Goal: Task Accomplishment & Management: Use online tool/utility

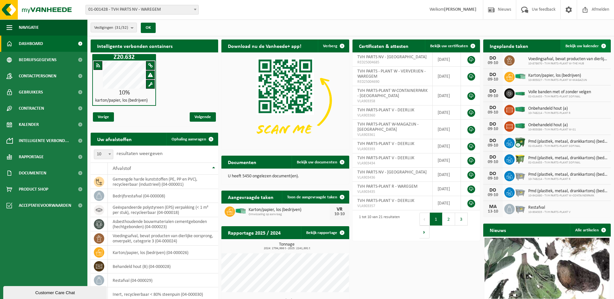
click at [604, 44] on span at bounding box center [603, 45] width 13 height 13
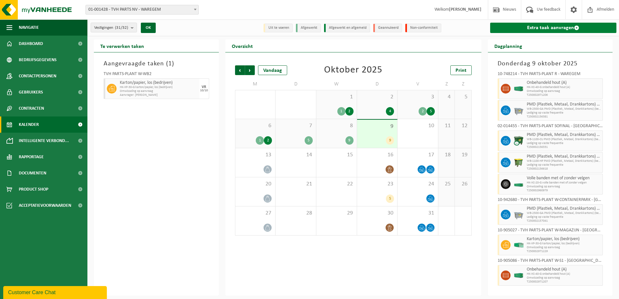
click at [575, 29] on span at bounding box center [576, 27] width 5 height 5
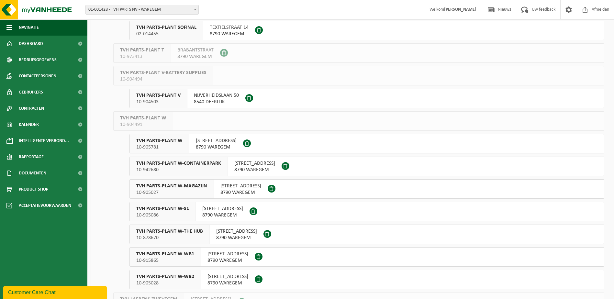
scroll to position [489, 0]
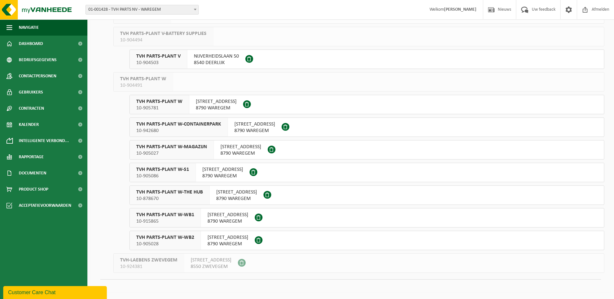
click at [177, 240] on span "TVH PARTS-PLANT W-WB2" at bounding box center [165, 237] width 58 height 6
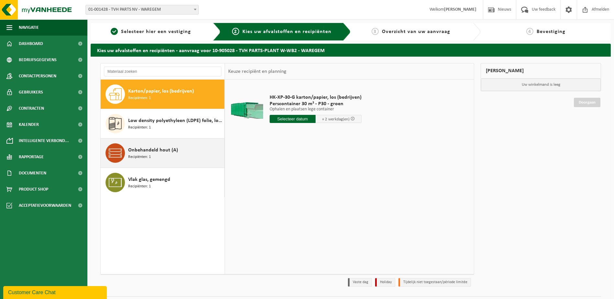
click at [146, 153] on span "Onbehandeld hout (A)" at bounding box center [153, 150] width 50 height 8
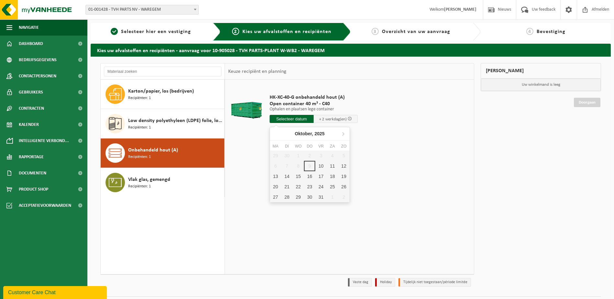
click at [308, 118] on input "text" at bounding box center [292, 119] width 44 height 8
click at [321, 167] on div "10" at bounding box center [320, 166] width 11 height 10
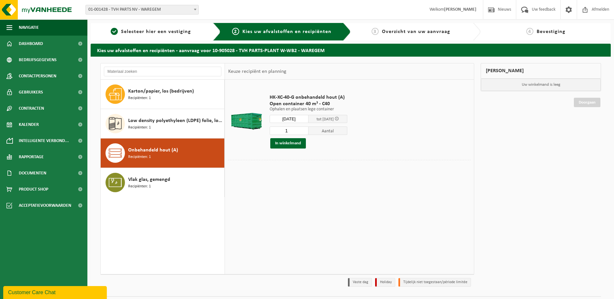
type input "Van 2025-10-10"
click at [290, 145] on button "In winkelmand" at bounding box center [288, 143] width 36 height 10
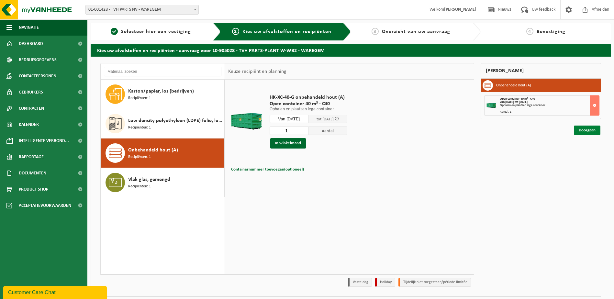
click at [594, 130] on link "Doorgaan" at bounding box center [587, 130] width 27 height 9
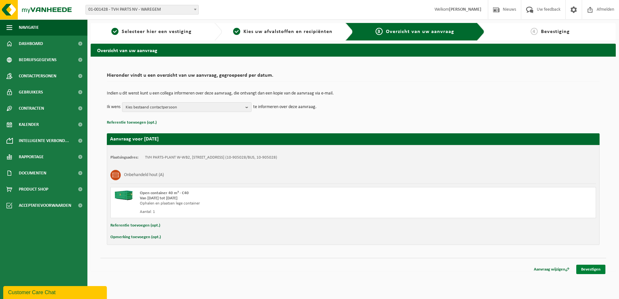
click at [591, 268] on link "Bevestigen" at bounding box center [590, 269] width 29 height 9
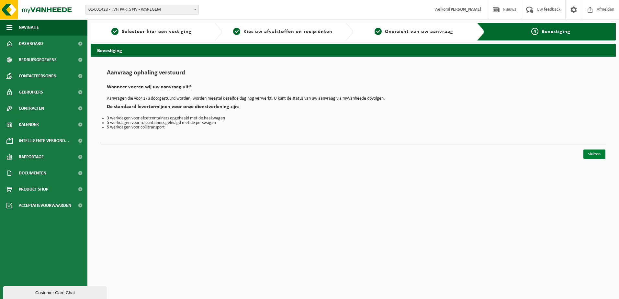
click at [599, 152] on link "Sluiten" at bounding box center [594, 153] width 22 height 9
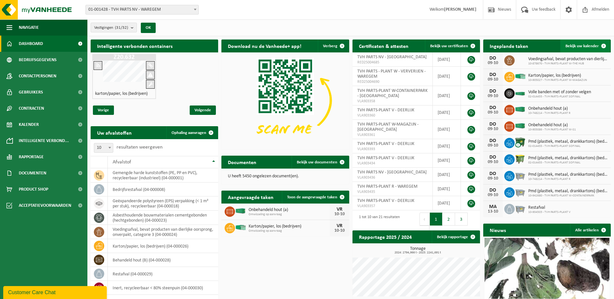
click at [605, 46] on span at bounding box center [603, 45] width 13 height 13
